Goal: Task Accomplishment & Management: Manage account settings

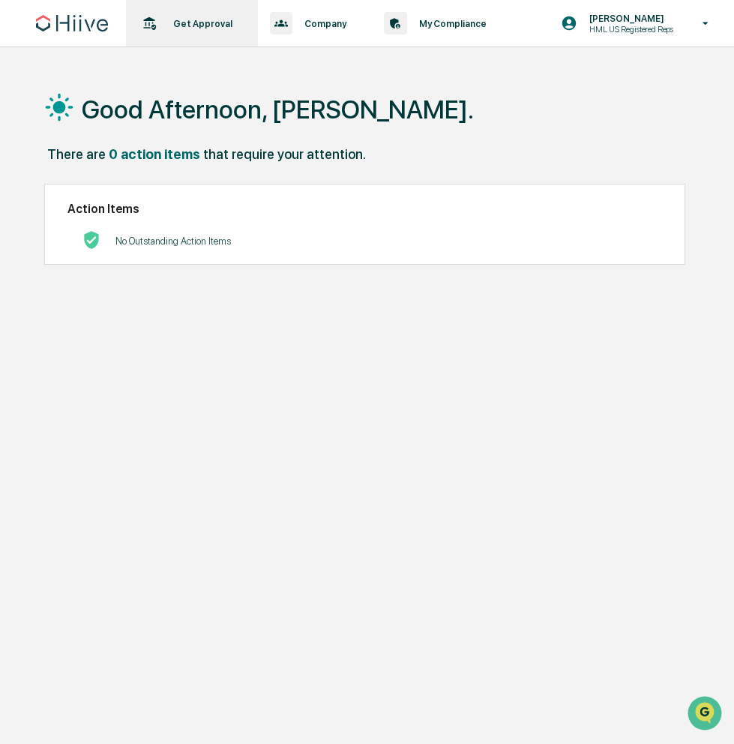
click at [191, 21] on p "Get Approval" at bounding box center [200, 23] width 79 height 11
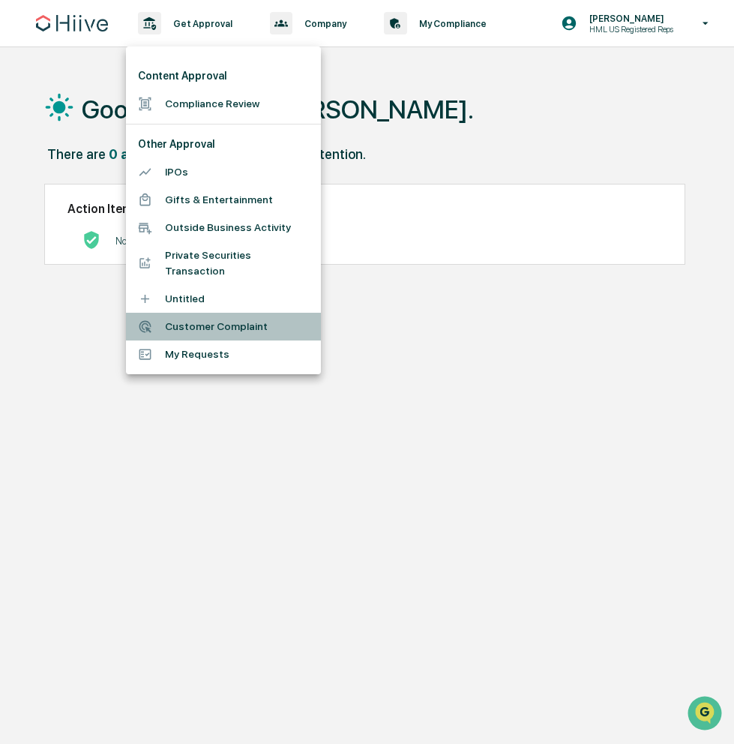
click at [220, 321] on li "Customer Complaint" at bounding box center [223, 327] width 195 height 28
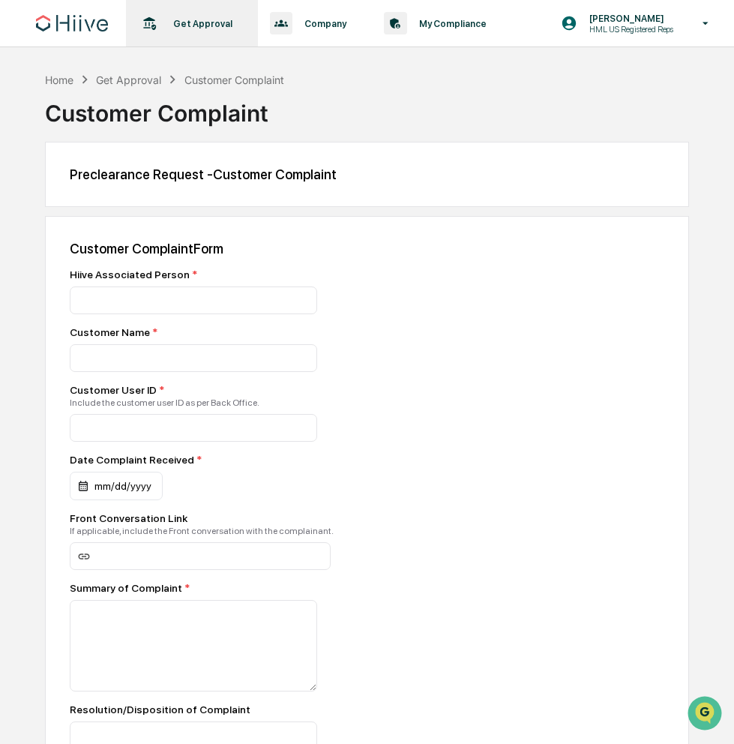
click at [208, 15] on div "Get Approval Content & Transactions" at bounding box center [190, 23] width 117 height 46
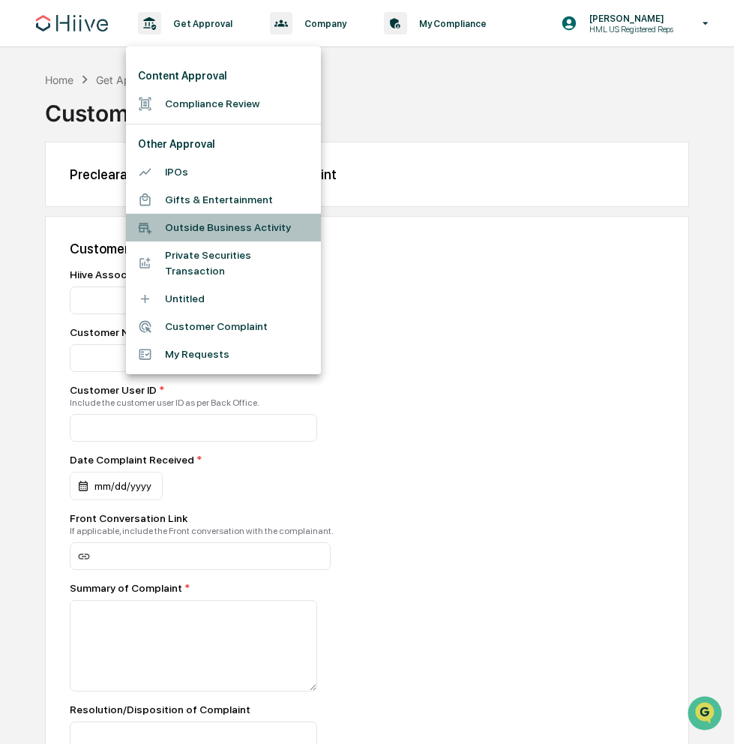
click at [205, 230] on li "Outside Business Activity" at bounding box center [223, 228] width 195 height 28
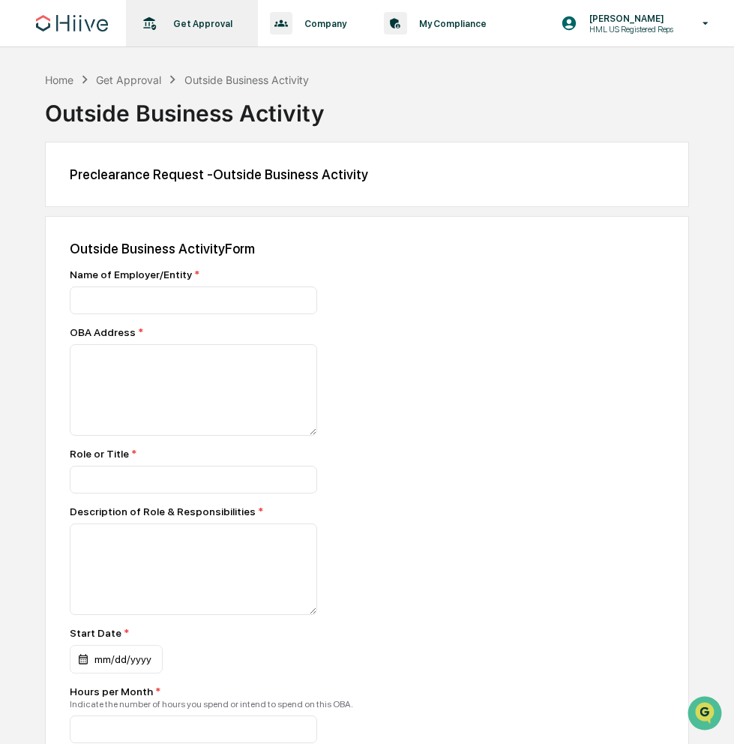
click at [201, 32] on div "Get Approval Content & Transactions" at bounding box center [190, 23] width 117 height 46
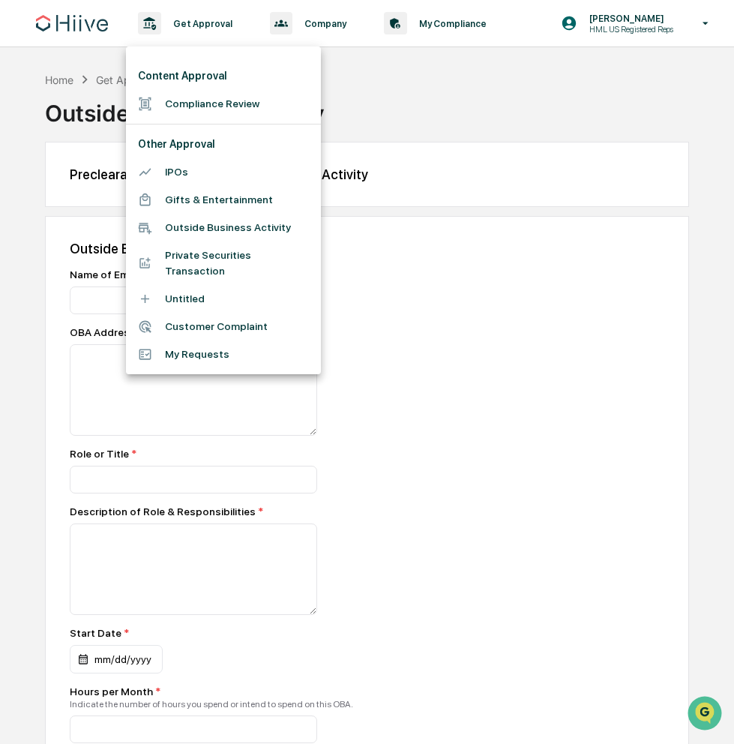
click at [200, 164] on li "IPOs" at bounding box center [223, 172] width 195 height 28
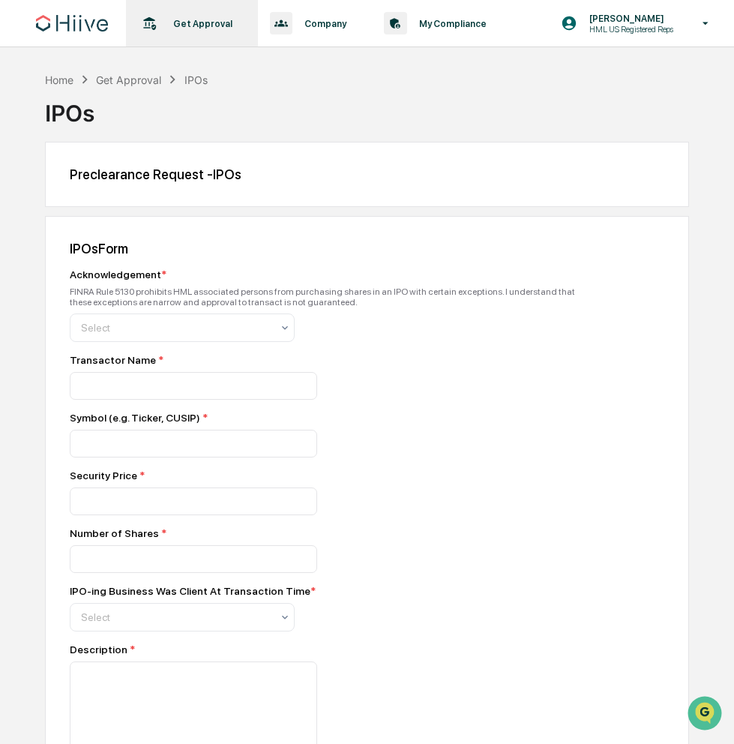
click at [223, 25] on p "Get Approval" at bounding box center [200, 23] width 79 height 11
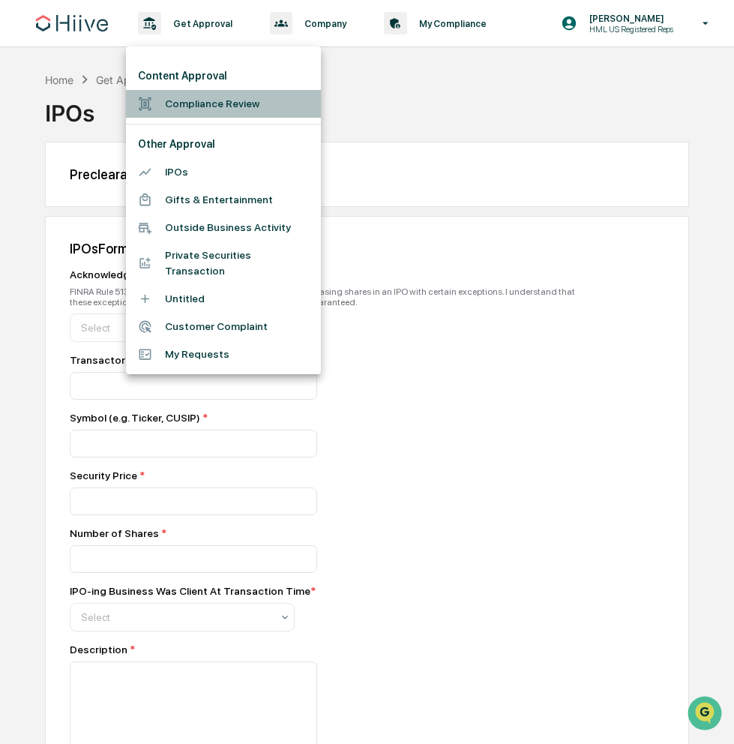
click at [234, 106] on li "Compliance Review" at bounding box center [223, 104] width 195 height 28
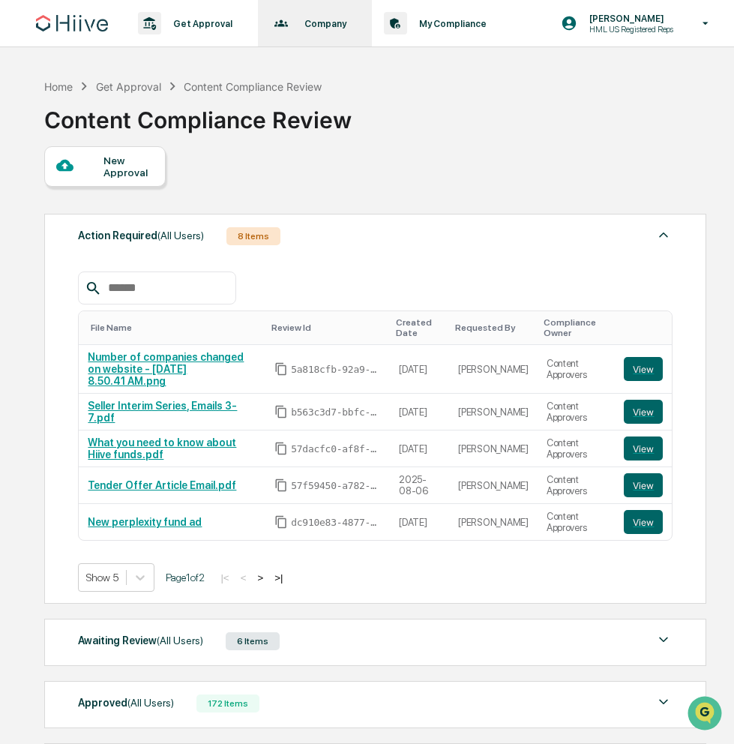
click at [313, 28] on p "Company" at bounding box center [322, 23] width 61 height 11
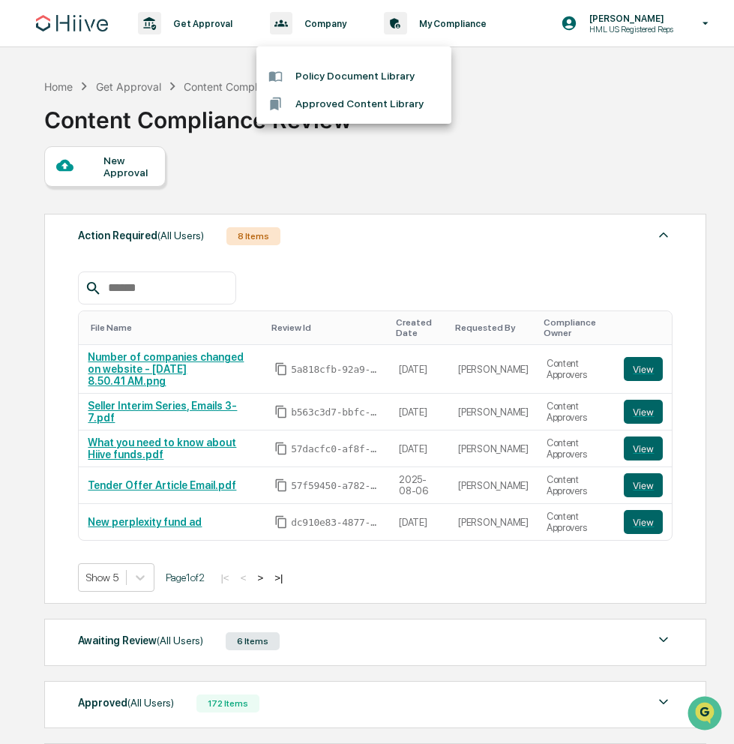
click at [348, 76] on li "Policy Document Library" at bounding box center [353, 76] width 195 height 28
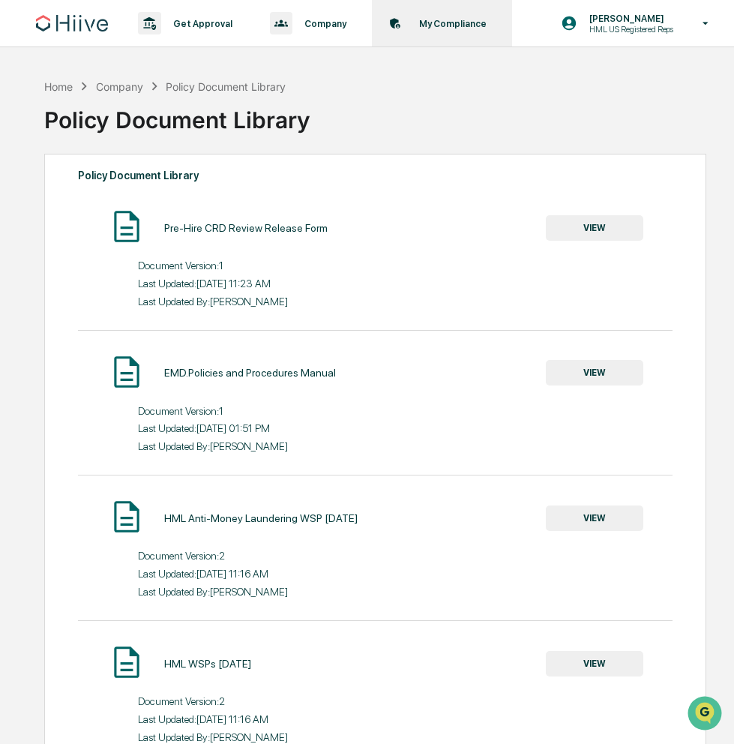
click at [457, 31] on div "My Compliance Data, Deadlines & Settings" at bounding box center [440, 23] width 125 height 46
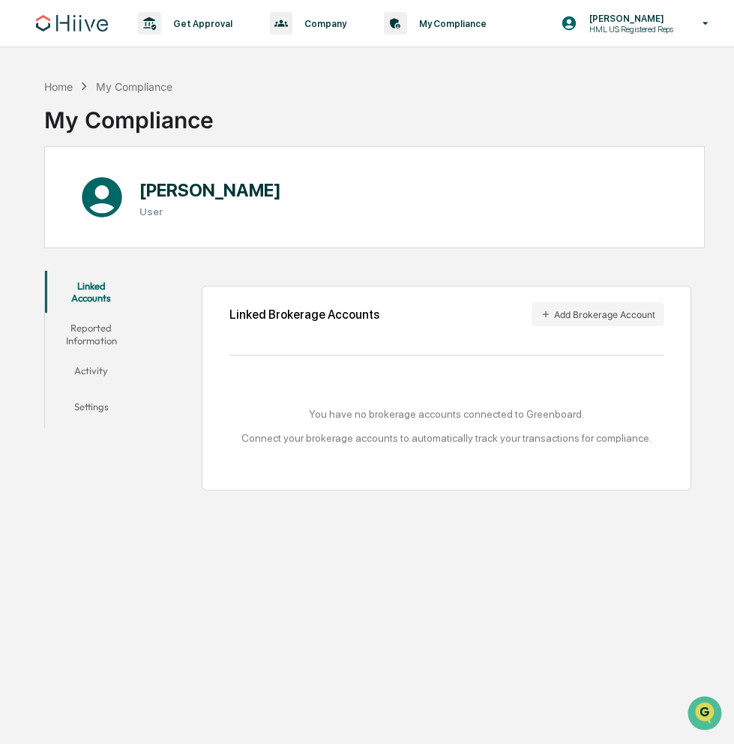
click at [119, 333] on button "Reported Information" at bounding box center [90, 334] width 91 height 43
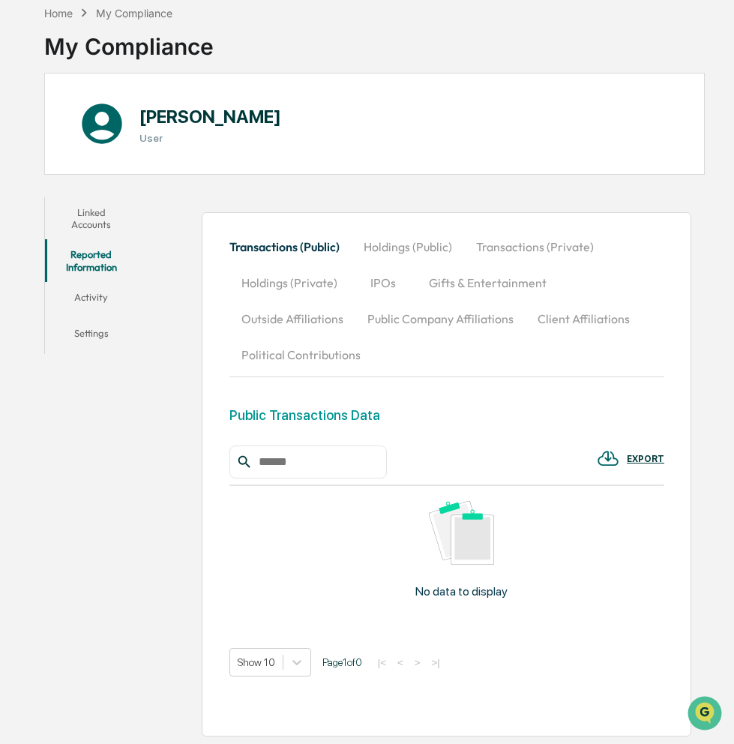
click at [427, 229] on button "Holdings (Public)" at bounding box center [408, 247] width 112 height 36
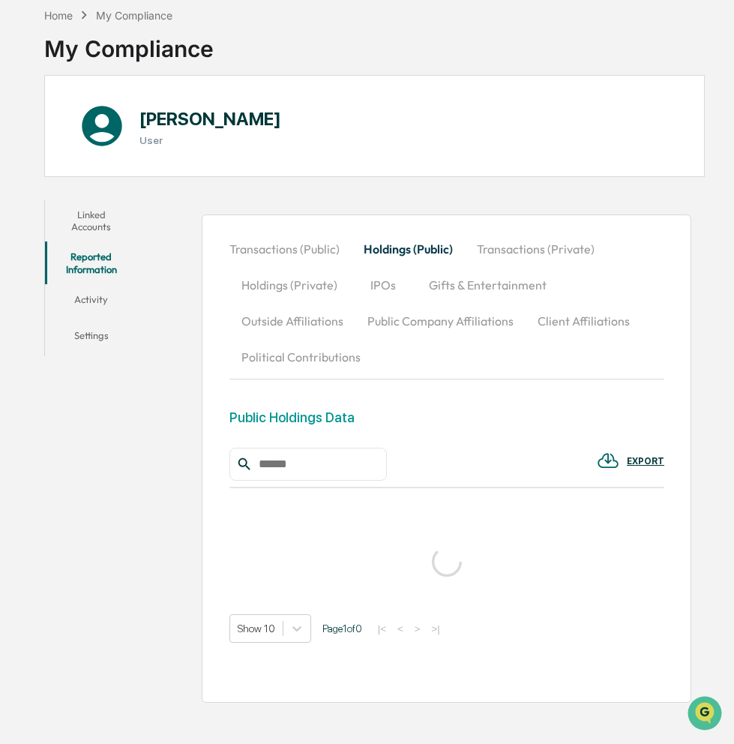
scroll to position [73, 0]
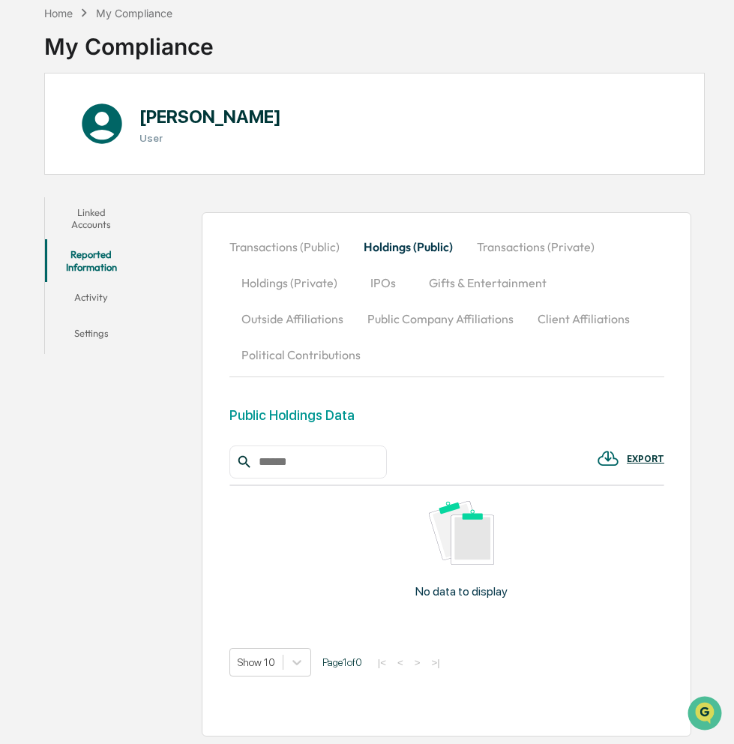
click at [554, 240] on button "Transactions (Private)" at bounding box center [536, 247] width 142 height 36
click at [375, 276] on button "IPOs" at bounding box center [382, 283] width 67 height 36
click at [292, 357] on button "Political Contributions" at bounding box center [300, 355] width 143 height 36
click at [286, 314] on button "Outside Affiliations" at bounding box center [292, 319] width 126 height 36
click at [284, 293] on button "Holdings (Private)" at bounding box center [289, 283] width 120 height 36
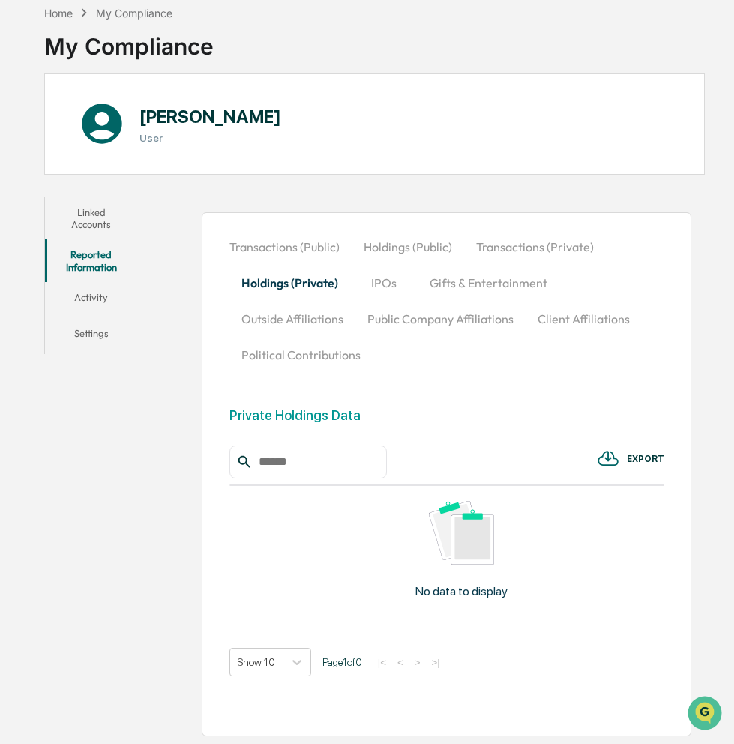
click at [417, 244] on button "Holdings (Public)" at bounding box center [408, 247] width 112 height 36
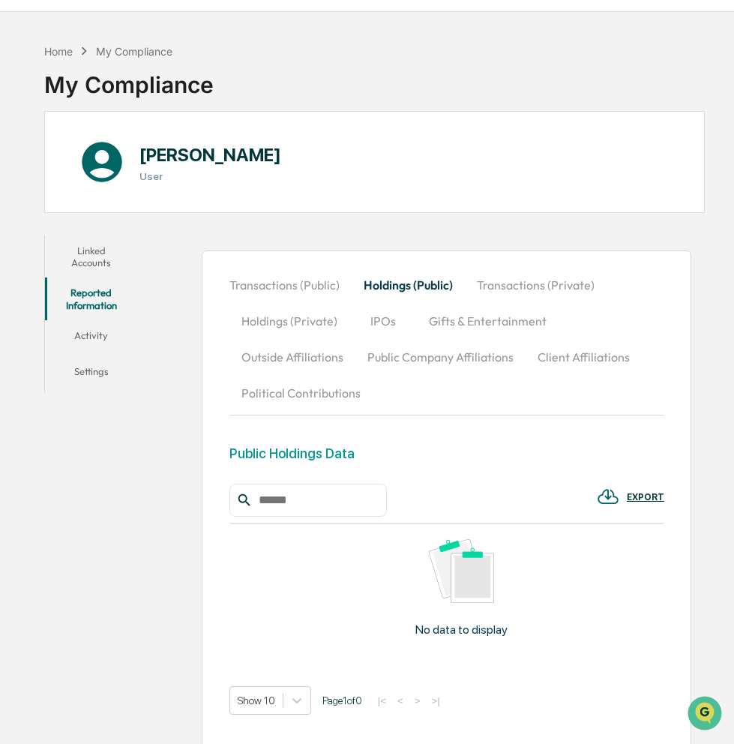
scroll to position [0, 0]
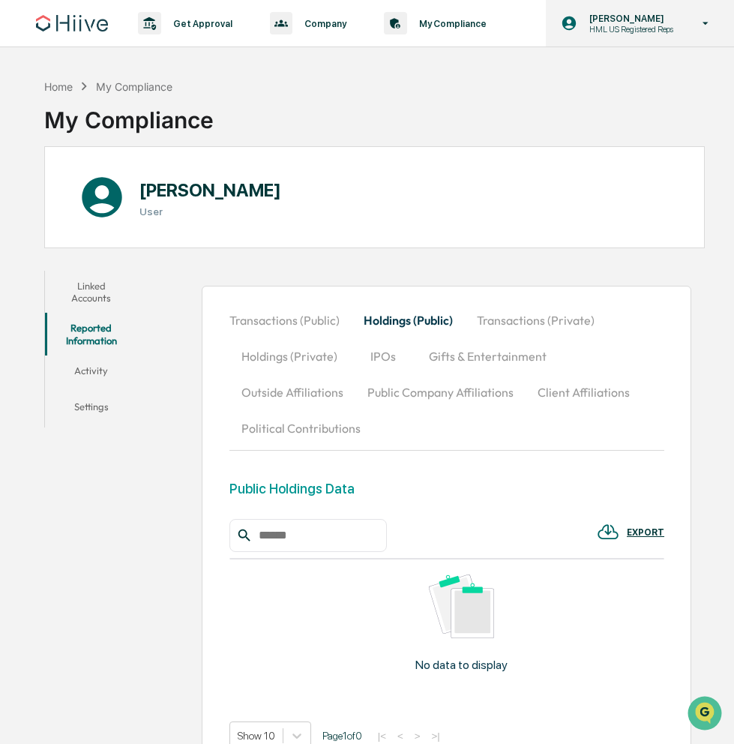
click at [611, 16] on p "[PERSON_NAME]" at bounding box center [628, 18] width 103 height 11
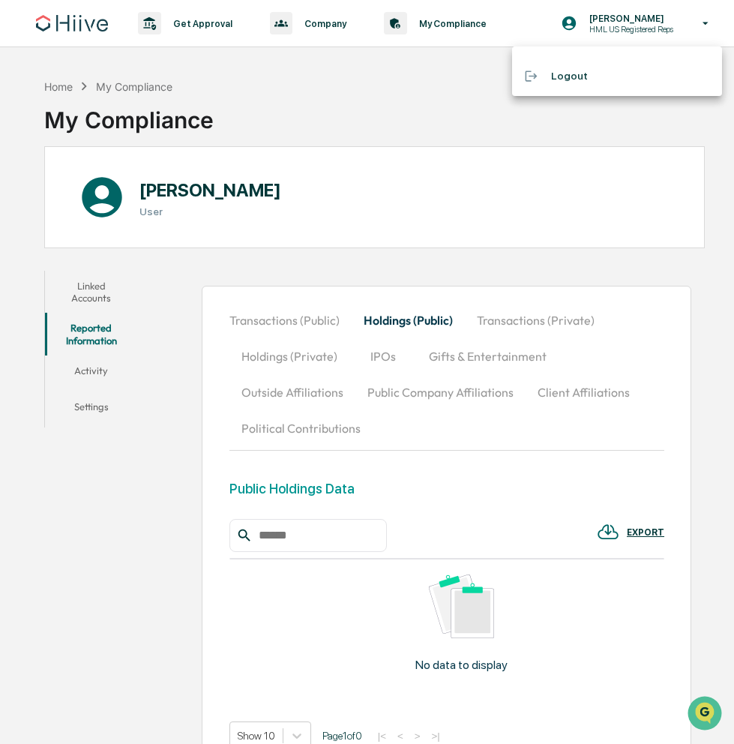
click at [516, 135] on div at bounding box center [367, 372] width 734 height 744
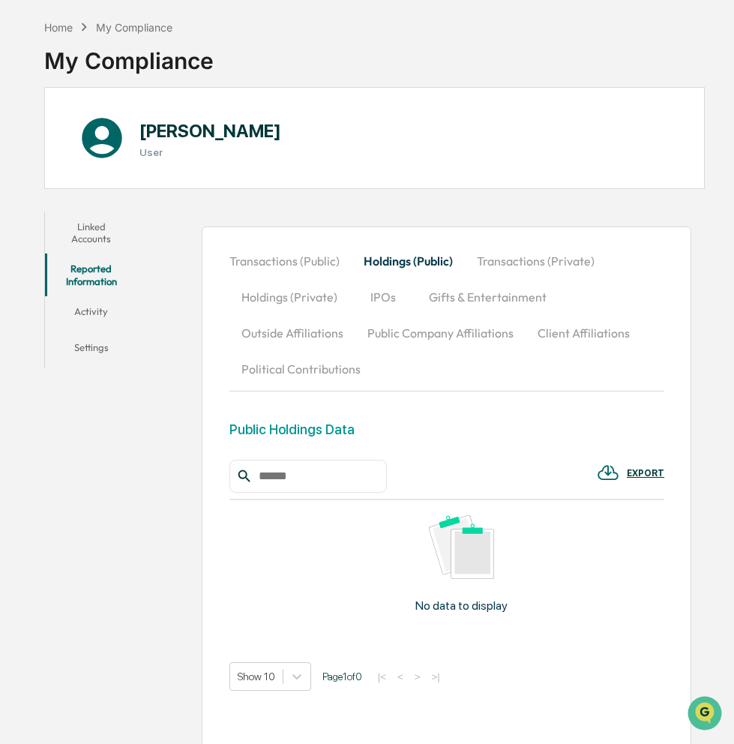
scroll to position [73, 0]
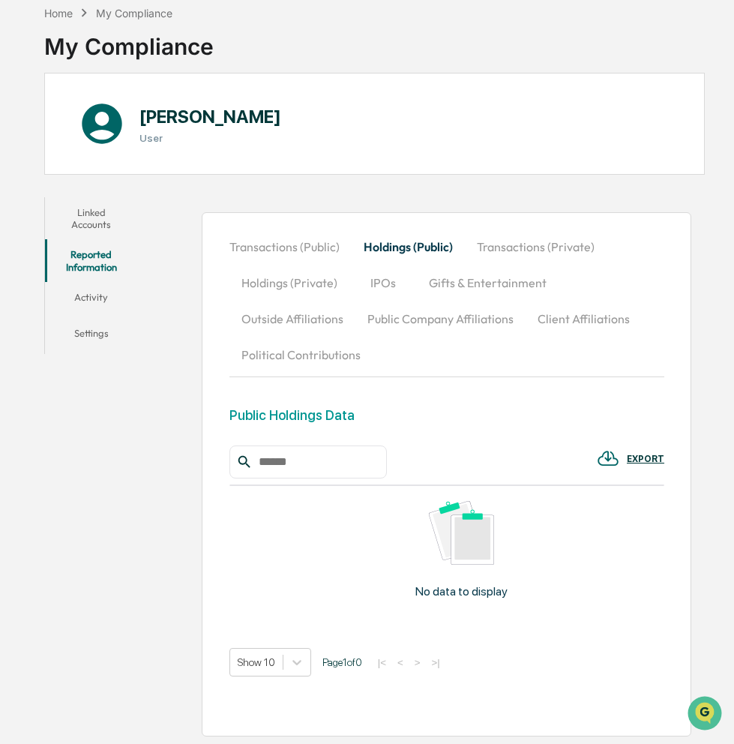
click at [356, 457] on input "text" at bounding box center [316, 461] width 127 height 19
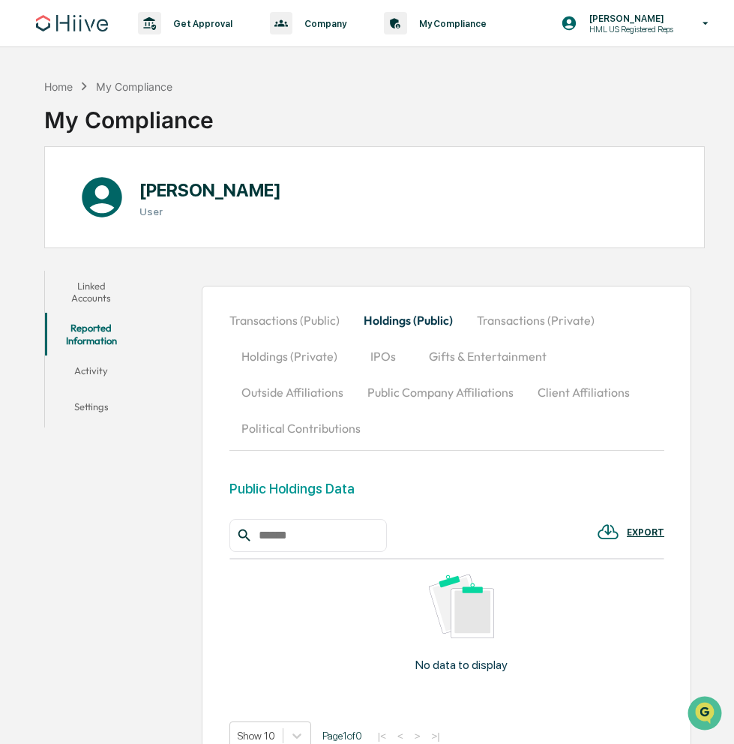
click at [83, 306] on button "Linked Accounts" at bounding box center [90, 292] width 91 height 43
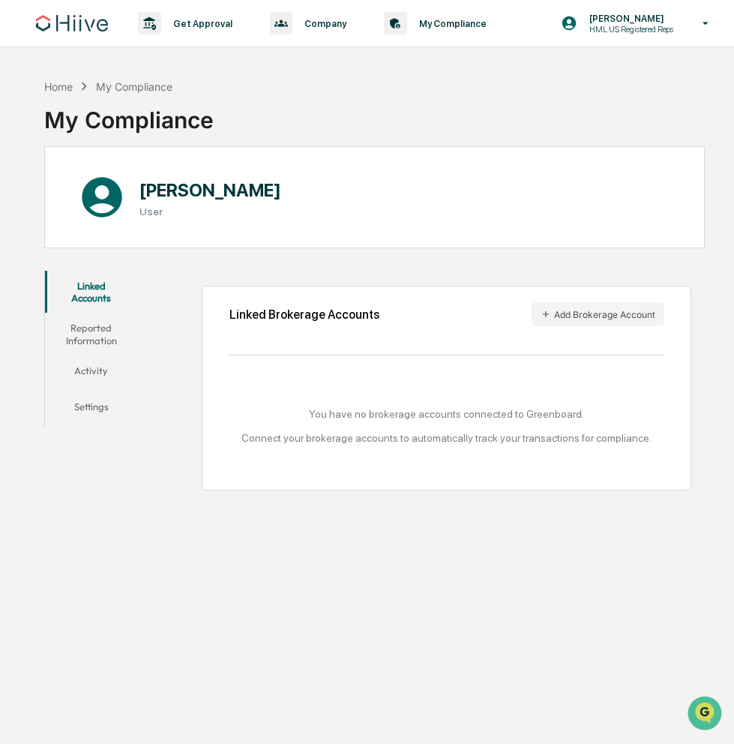
click at [79, 372] on button "Activity" at bounding box center [90, 373] width 91 height 36
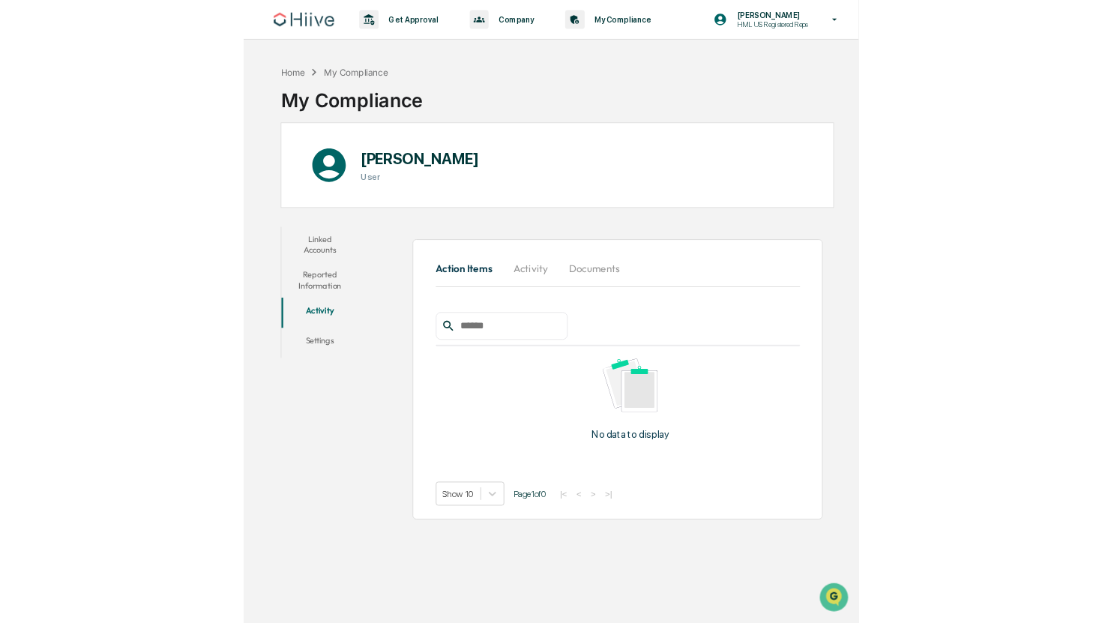
scroll to position [71, 0]
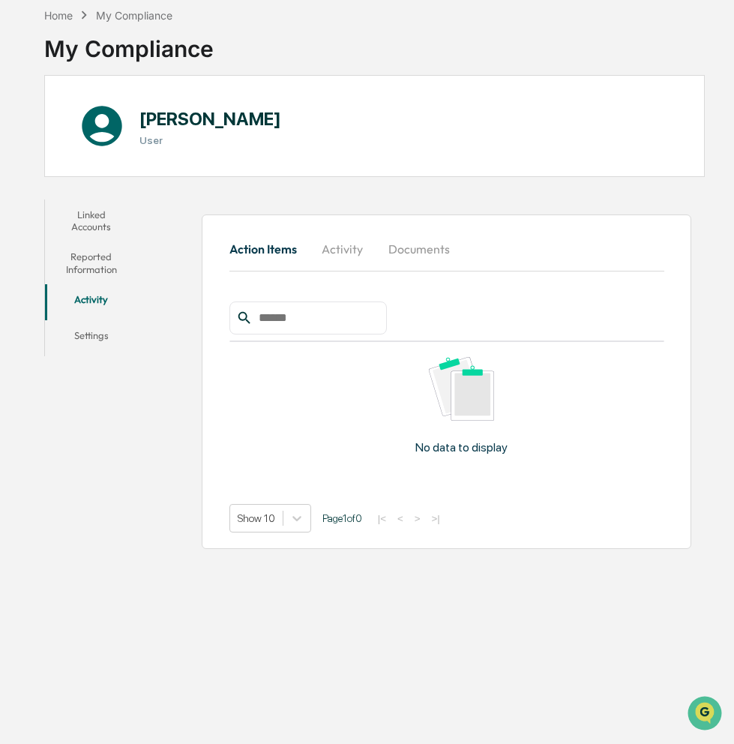
click at [102, 319] on button "Activity" at bounding box center [90, 302] width 91 height 36
click at [98, 330] on button "Settings" at bounding box center [90, 338] width 91 height 36
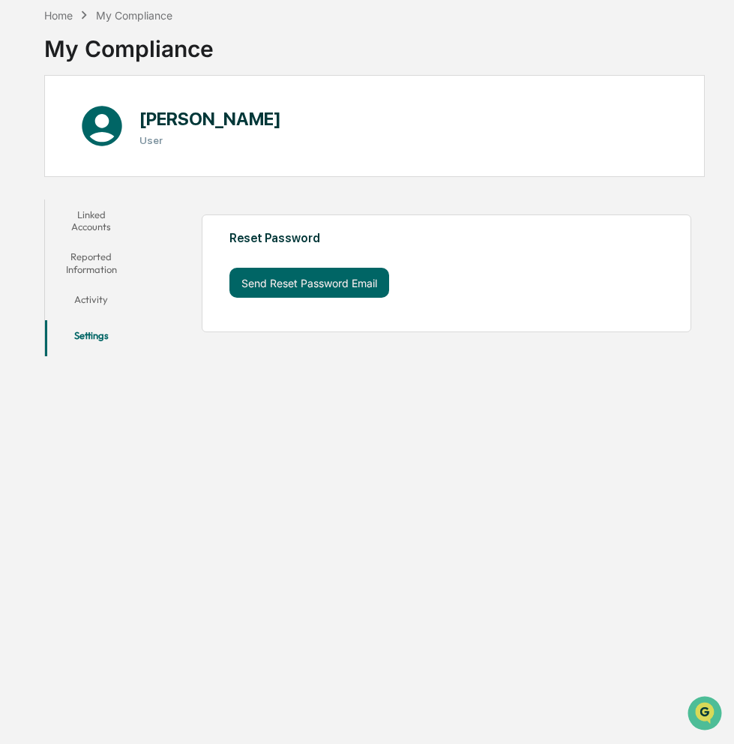
click at [98, 222] on button "Linked Accounts" at bounding box center [90, 220] width 91 height 43
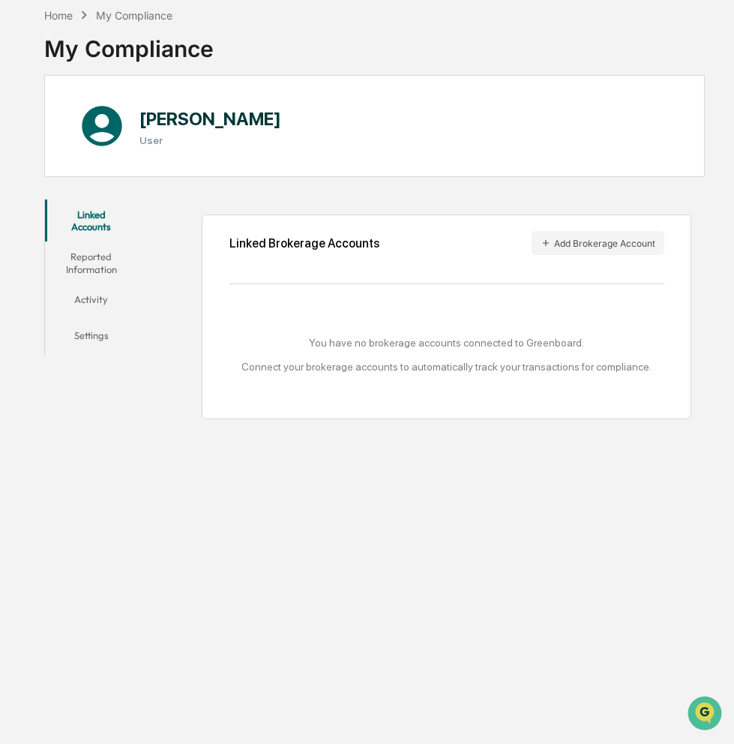
click at [79, 259] on button "Reported Information" at bounding box center [90, 262] width 91 height 43
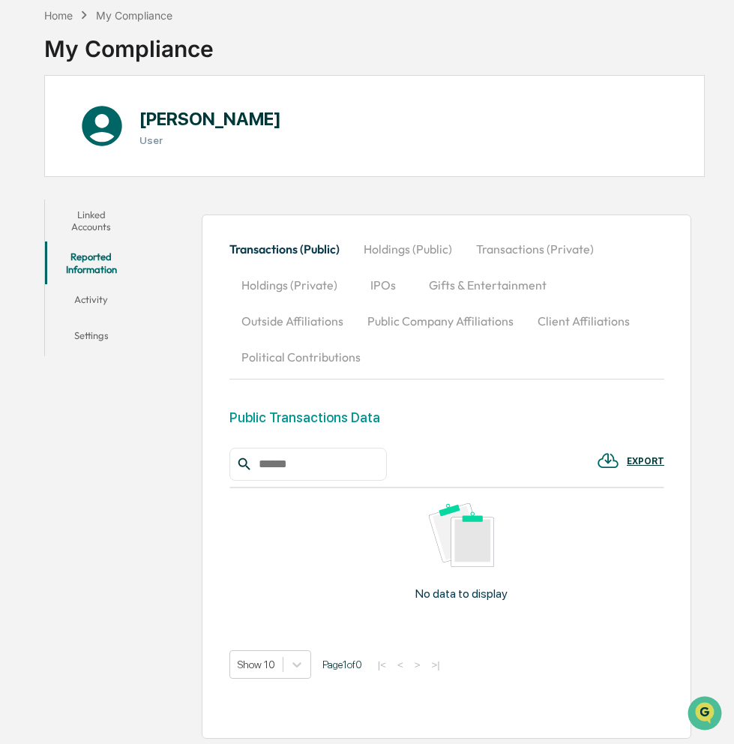
click at [99, 217] on button "Linked Accounts" at bounding box center [90, 220] width 91 height 43
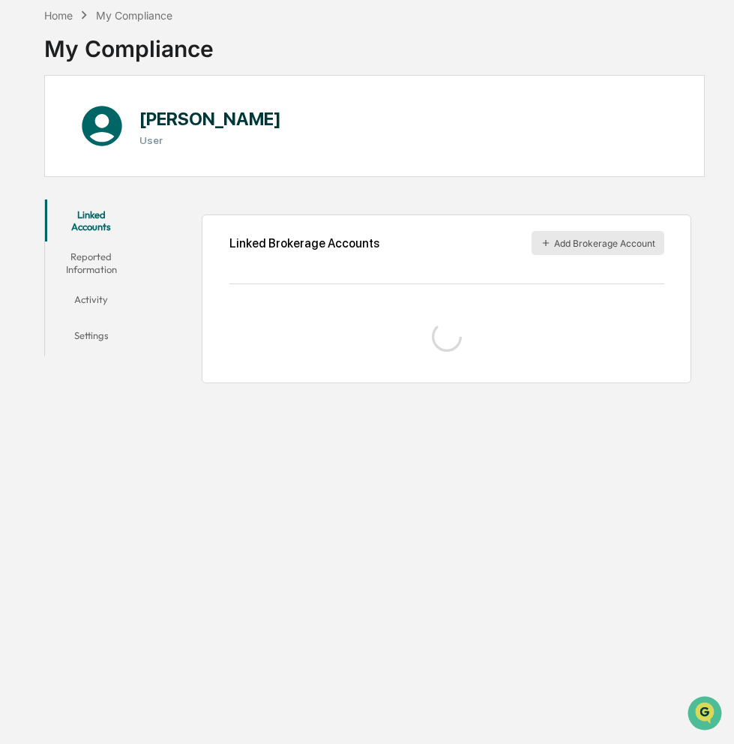
click at [612, 247] on button "Add Brokerage Account" at bounding box center [598, 243] width 133 height 24
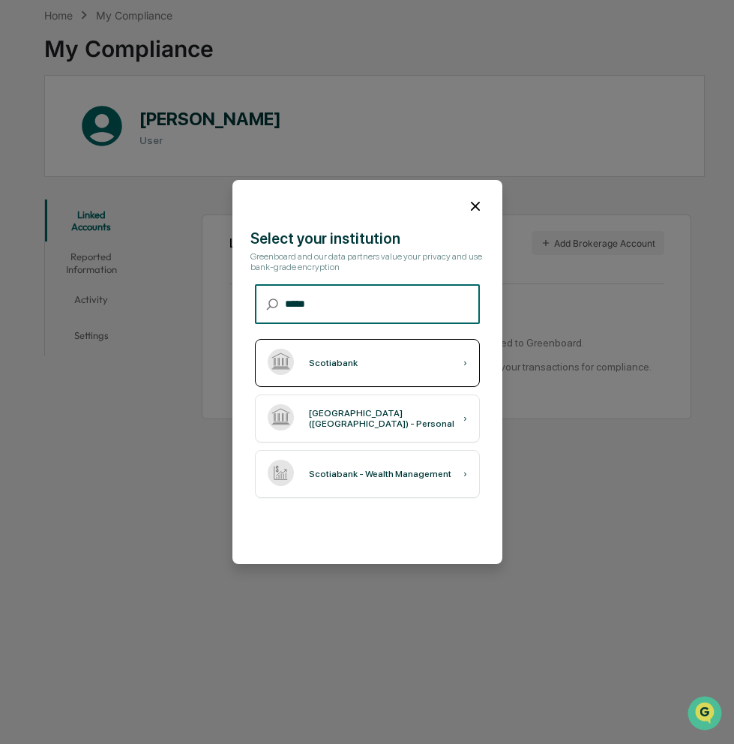
type input "*****"
click at [374, 370] on div "Scotiabank ›" at bounding box center [367, 363] width 225 height 48
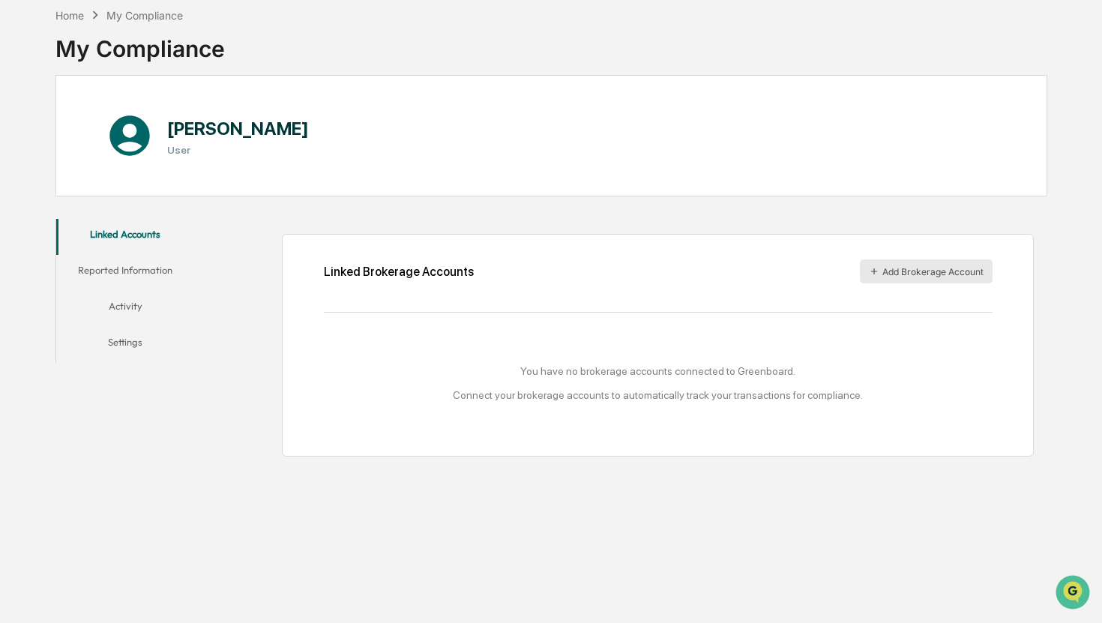
click at [733, 262] on button "Add Brokerage Account" at bounding box center [926, 271] width 133 height 24
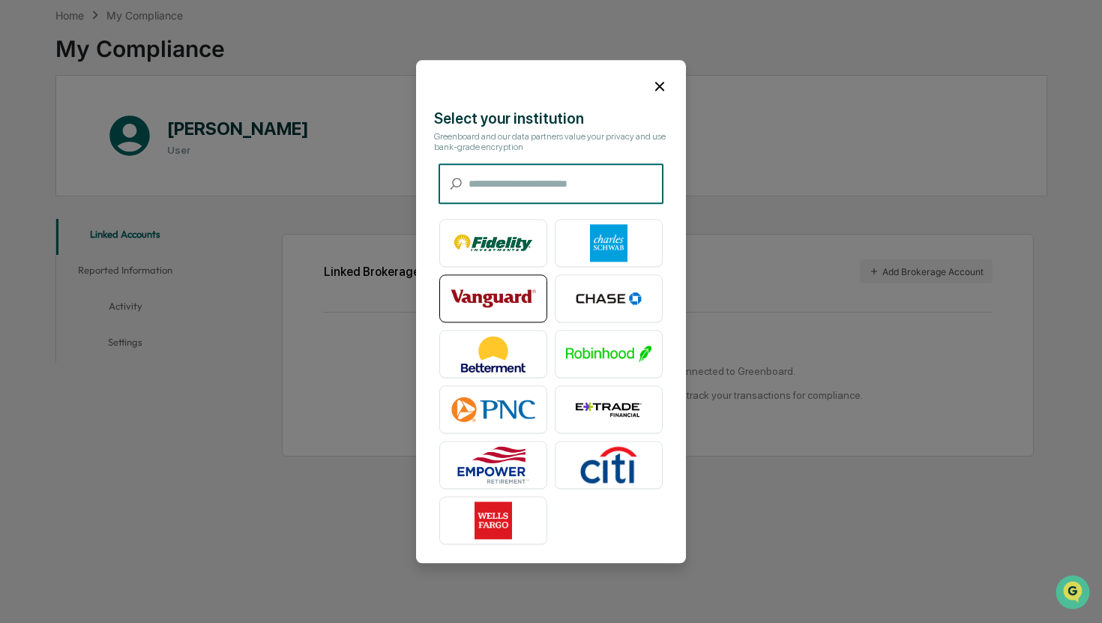
type input "*"
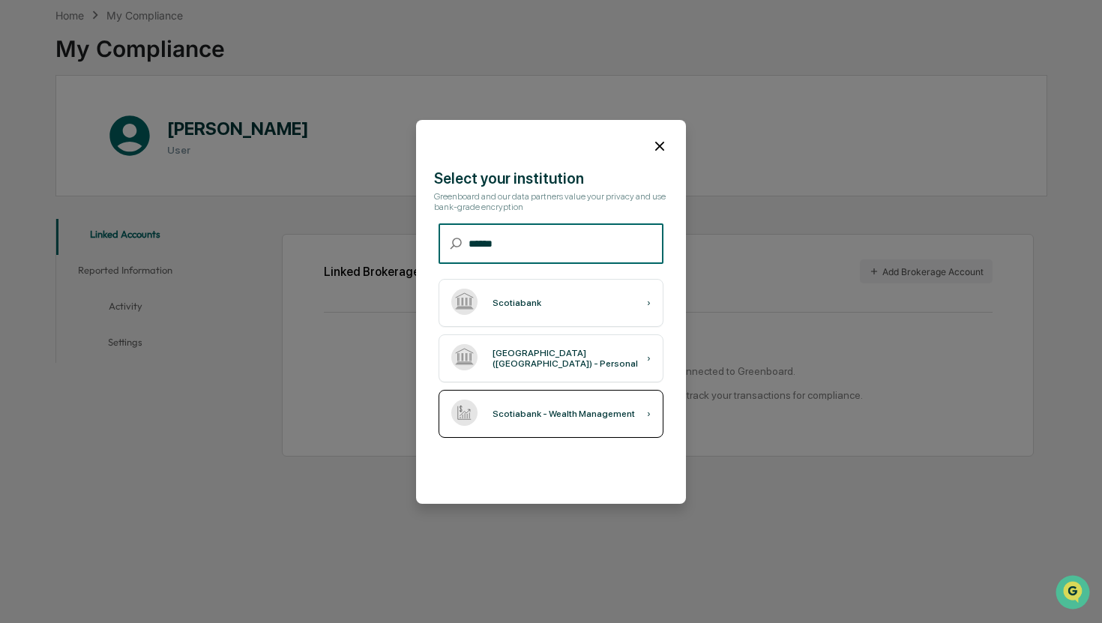
type input "******"
click at [529, 424] on div "Scotiabank - Wealth Management ›" at bounding box center [551, 414] width 225 height 48
